Goal: Unclear: Browse casually

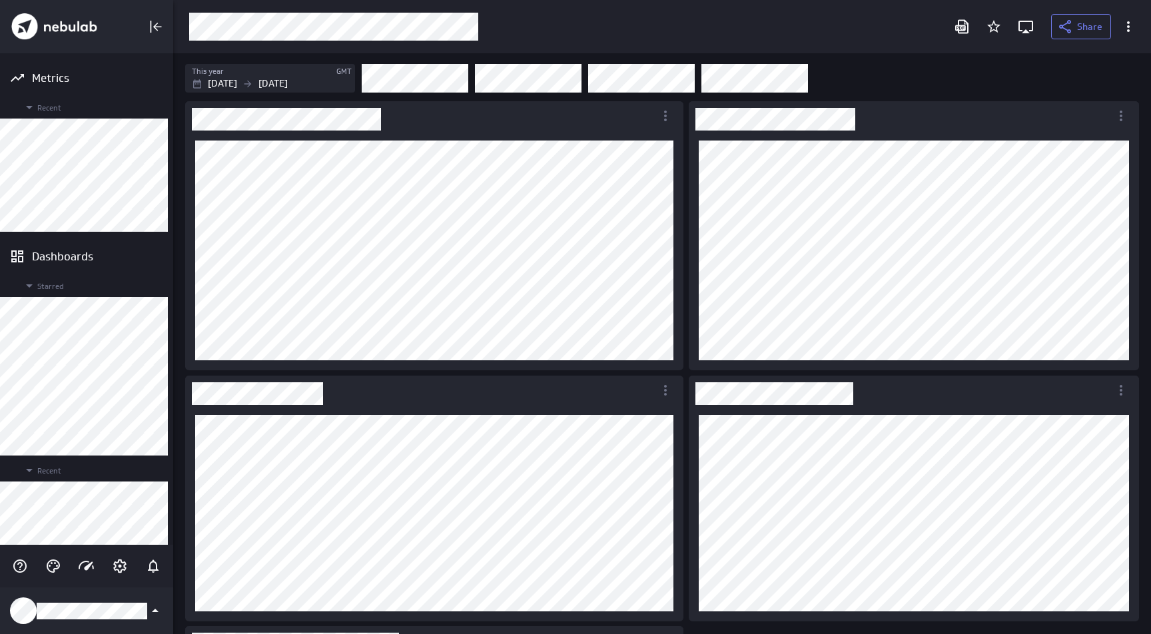
scroll to position [655, 998]
